Goal: Find specific page/section: Find specific page/section

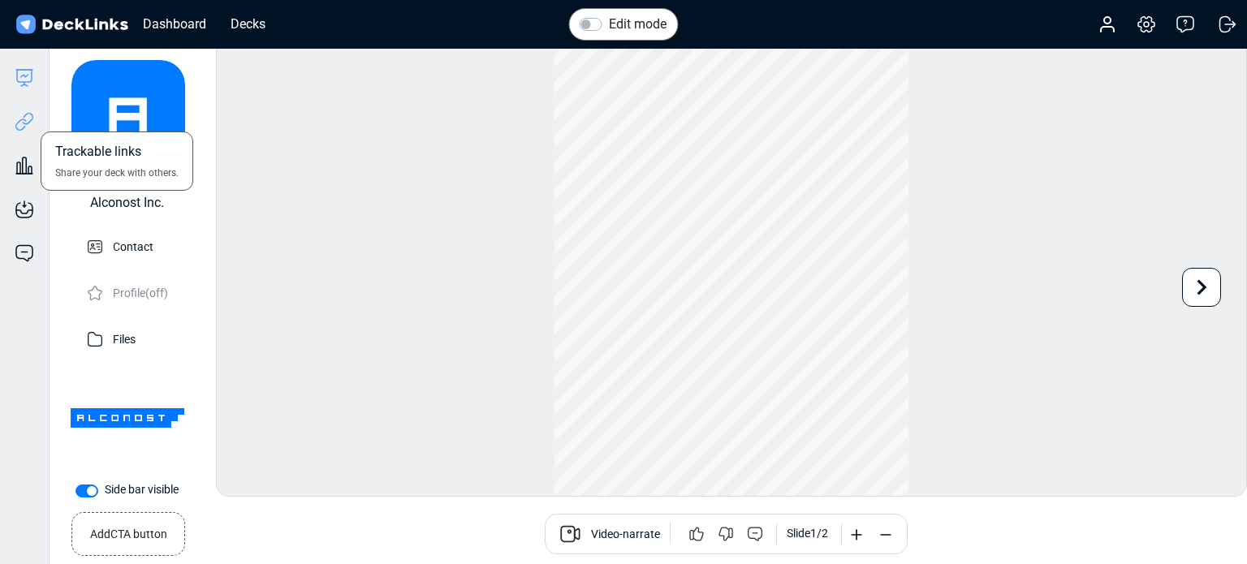
click at [18, 117] on icon at bounding box center [24, 121] width 19 height 19
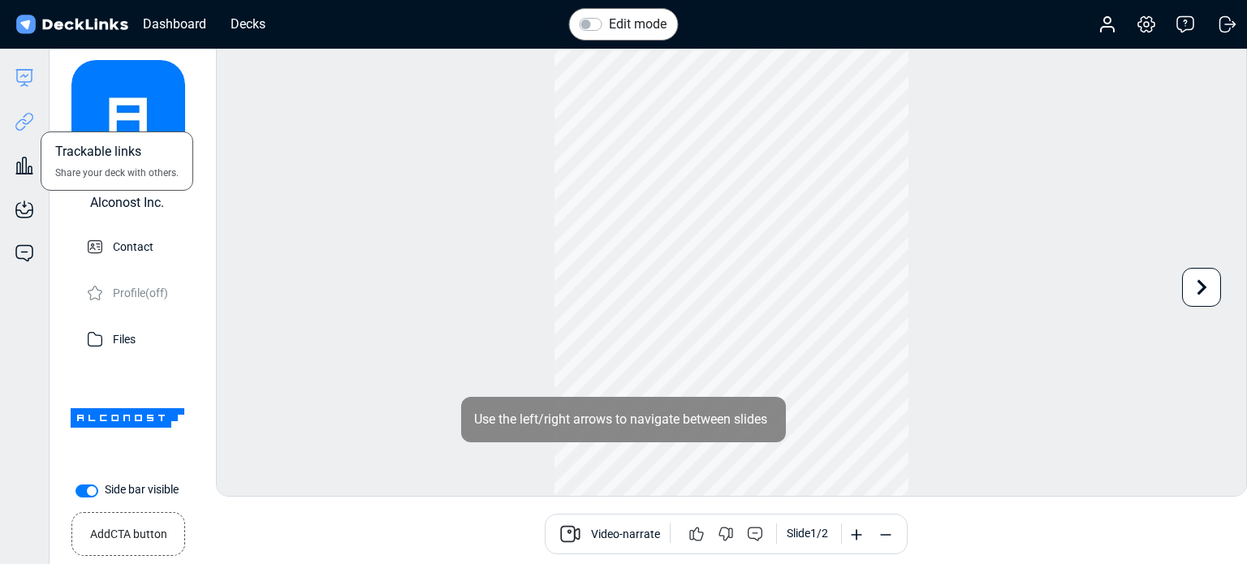
click at [23, 124] on icon at bounding box center [24, 121] width 19 height 19
click at [17, 122] on icon at bounding box center [24, 121] width 19 height 19
click at [24, 114] on icon at bounding box center [24, 121] width 19 height 19
